Goal: Information Seeking & Learning: Learn about a topic

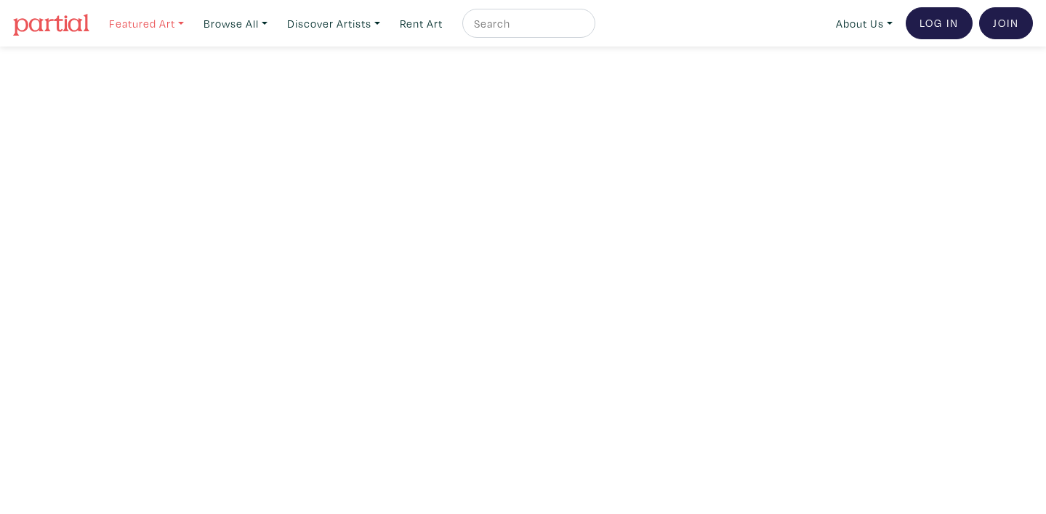
click at [166, 21] on link "Featured Art" at bounding box center [147, 24] width 88 height 30
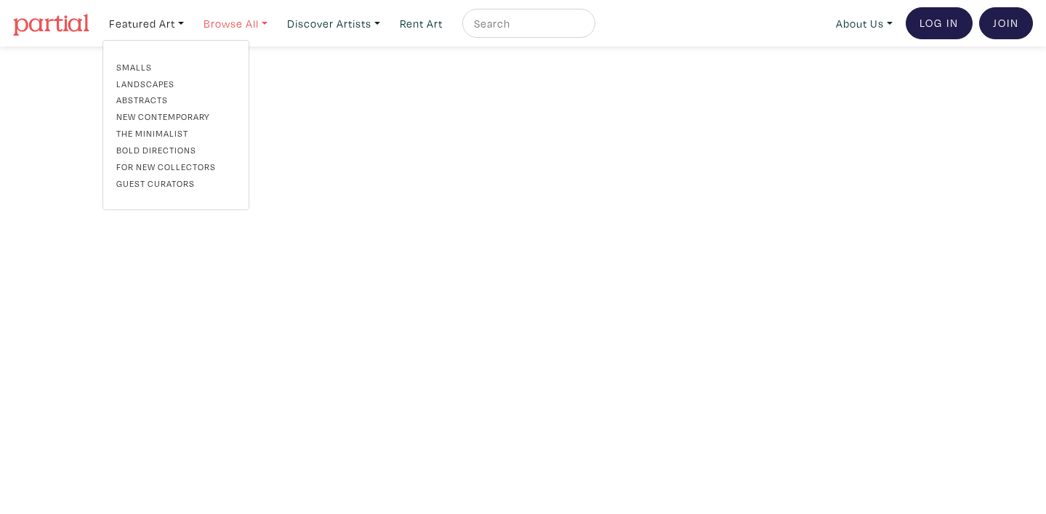
click at [214, 21] on link "Browse All" at bounding box center [235, 24] width 77 height 30
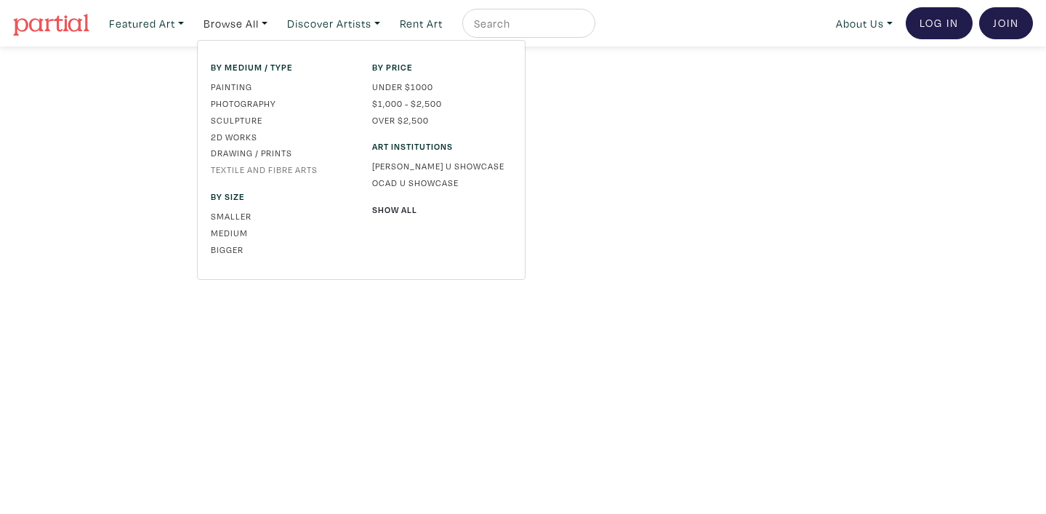
click at [237, 168] on link "Textile and Fibre Arts" at bounding box center [281, 169] width 140 height 13
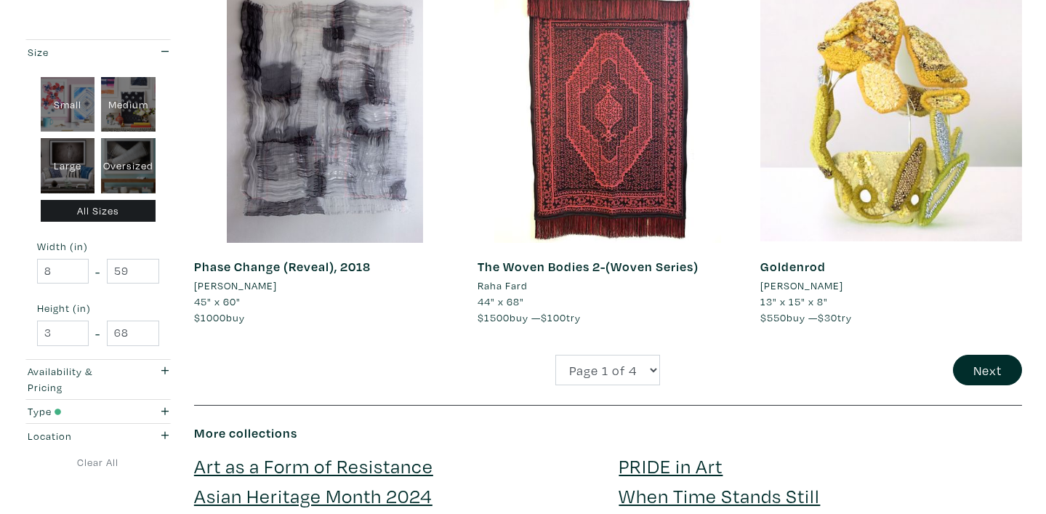
scroll to position [2991, 0]
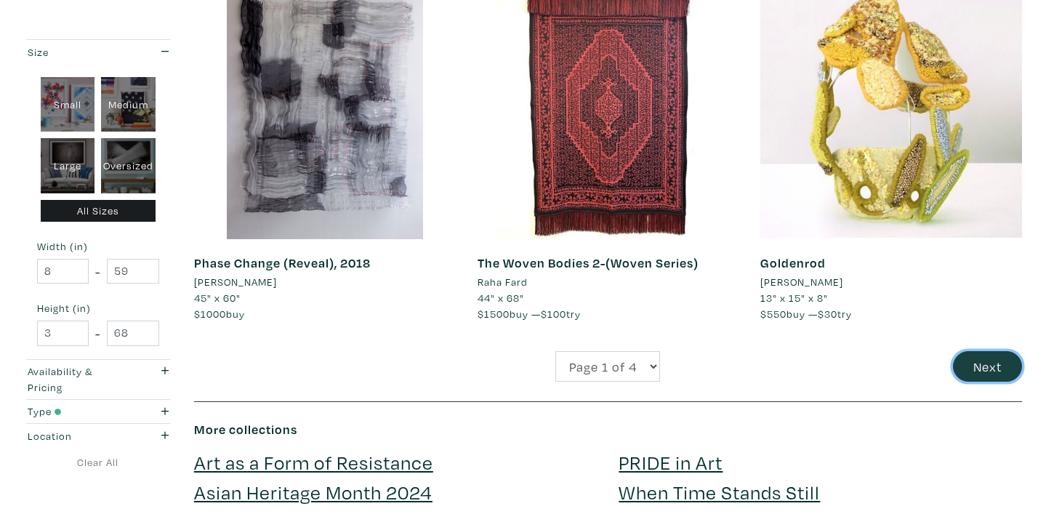
click at [972, 365] on button "Next" at bounding box center [987, 366] width 69 height 31
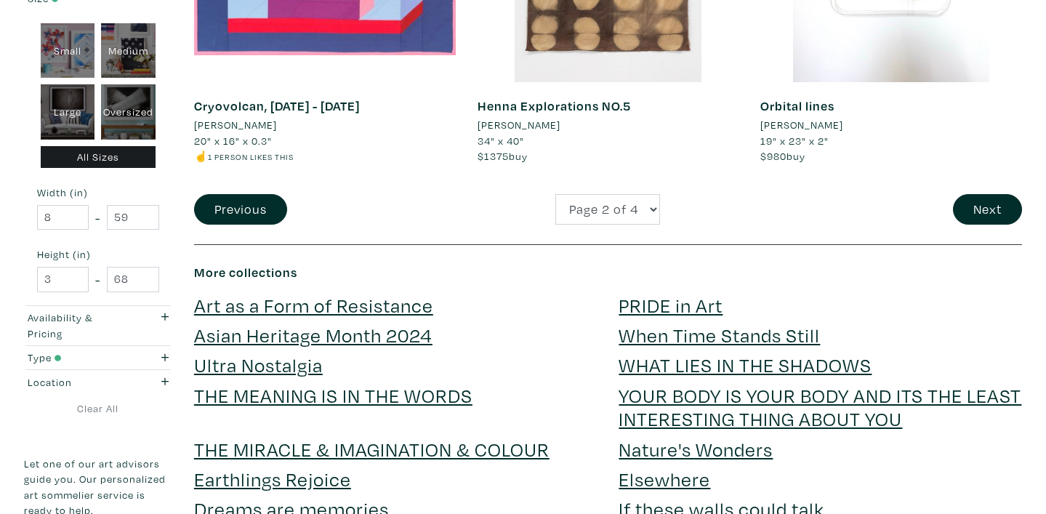
scroll to position [3121, 0]
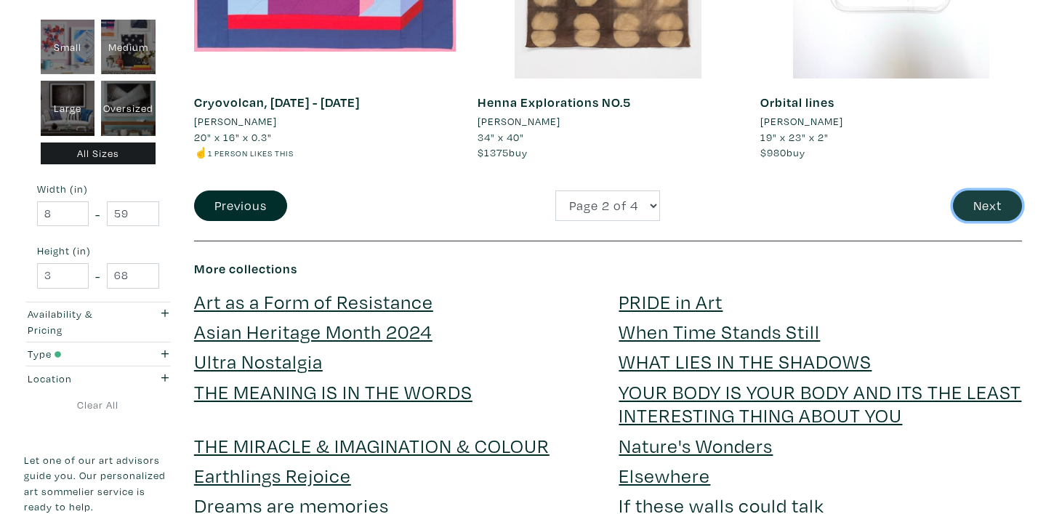
click at [974, 196] on button "Next" at bounding box center [987, 206] width 69 height 31
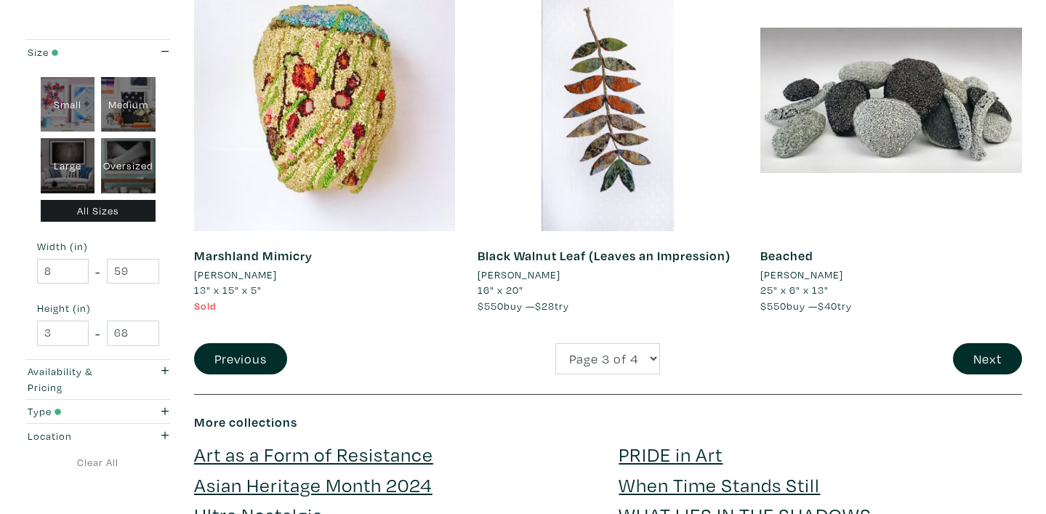
scroll to position [2984, 0]
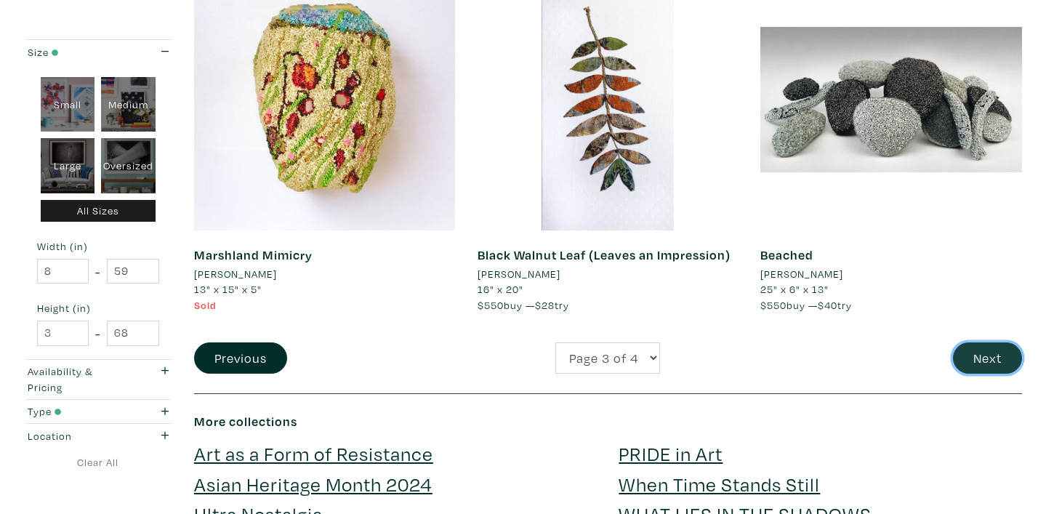
click at [989, 359] on button "Next" at bounding box center [987, 358] width 69 height 31
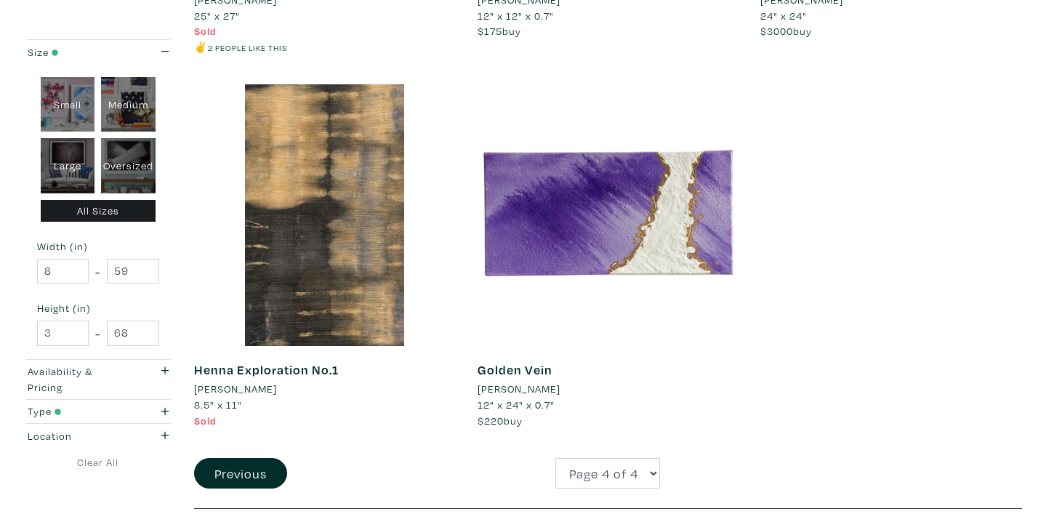
scroll to position [1328, 0]
